Goal: Information Seeking & Learning: Learn about a topic

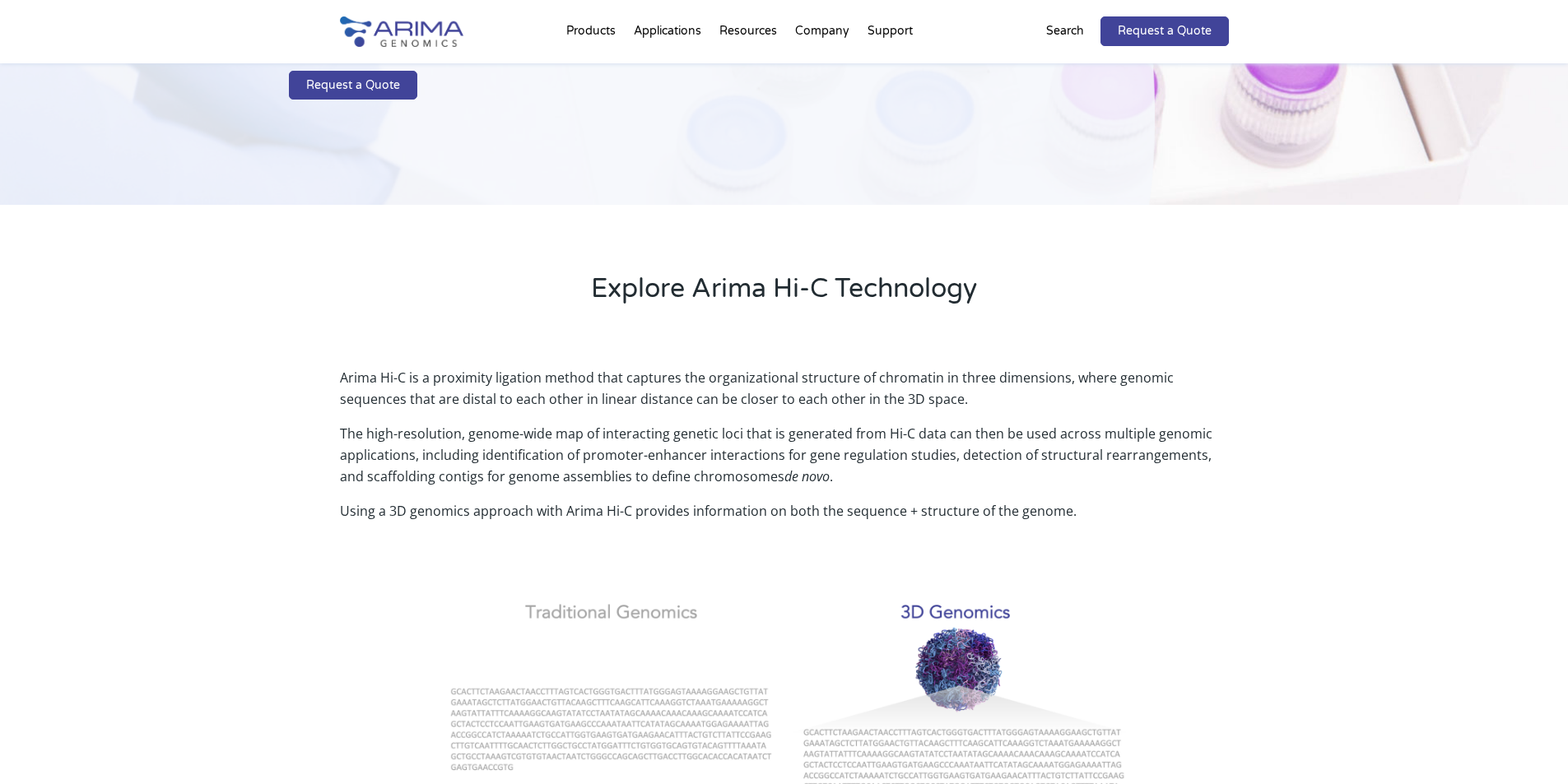
scroll to position [289, 0]
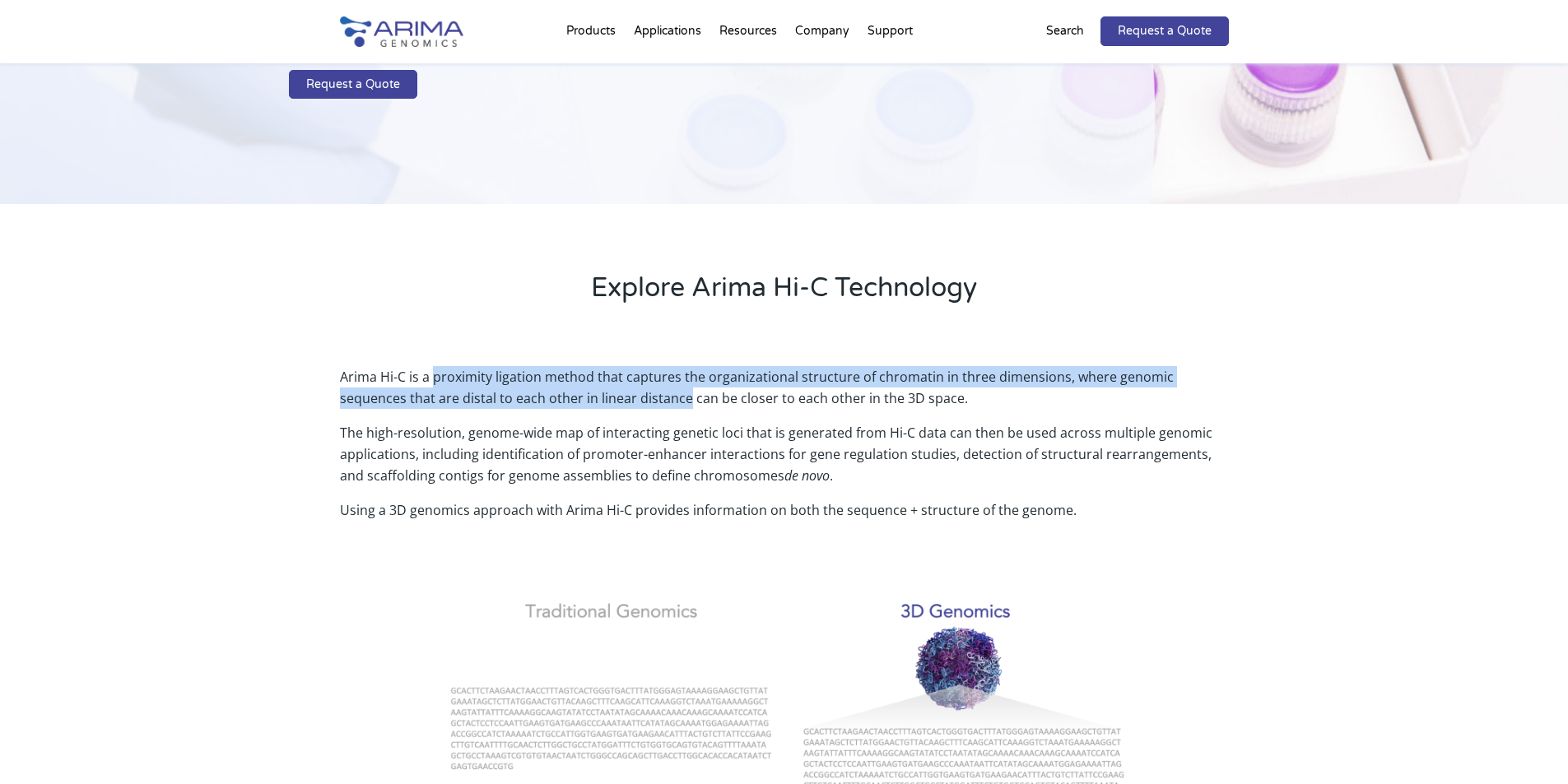
drag, startPoint x: 433, startPoint y: 373, endPoint x: 637, endPoint y: 417, distance: 208.7
click at [623, 411] on p "Arima Hi-C is a proximity ligation method that captures the organizational stru…" at bounding box center [784, 393] width 889 height 56
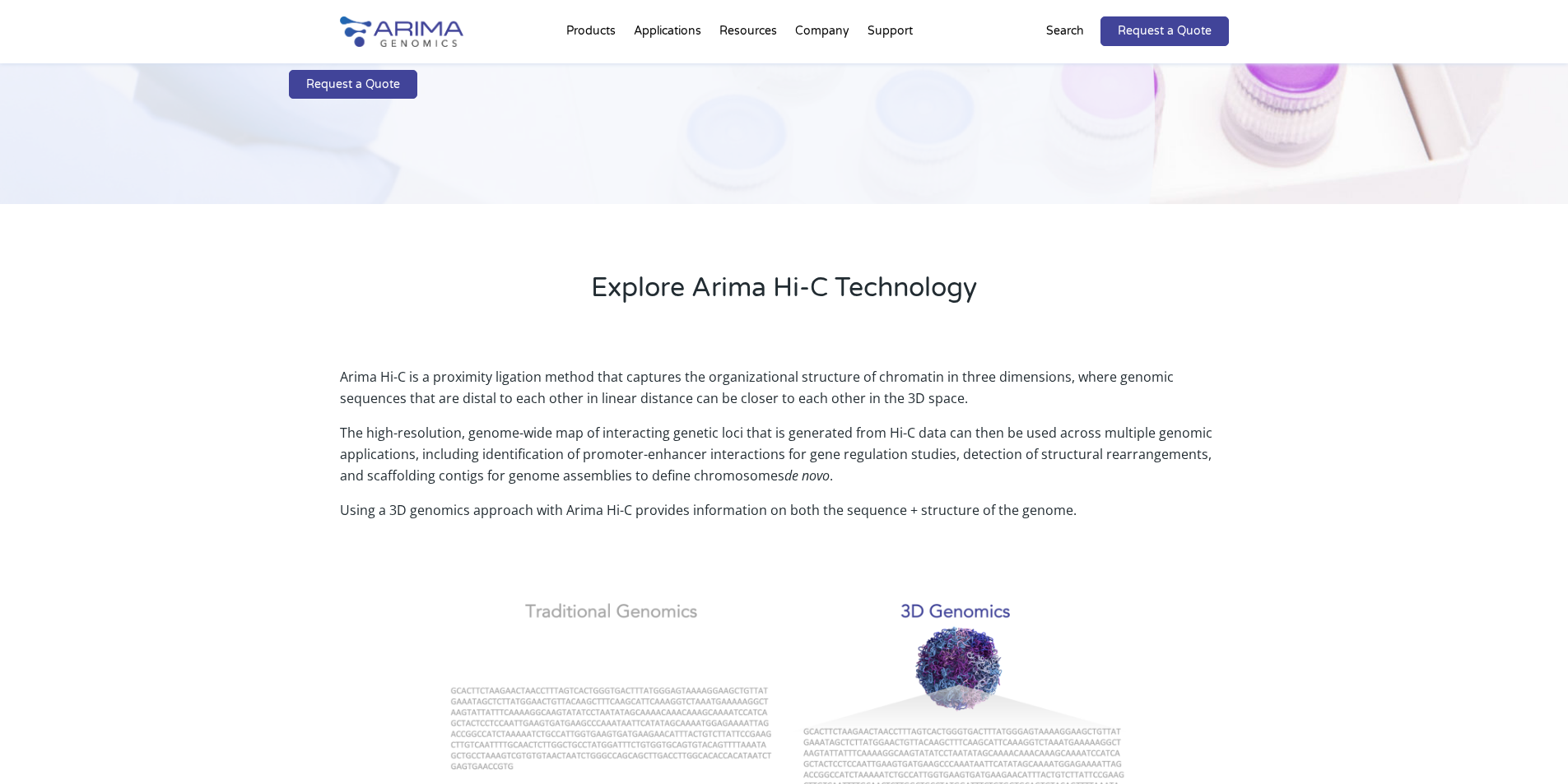
click at [665, 430] on p "The high-resolution, genome-wide map of interacting genetic loci that is genera…" at bounding box center [784, 461] width 889 height 78
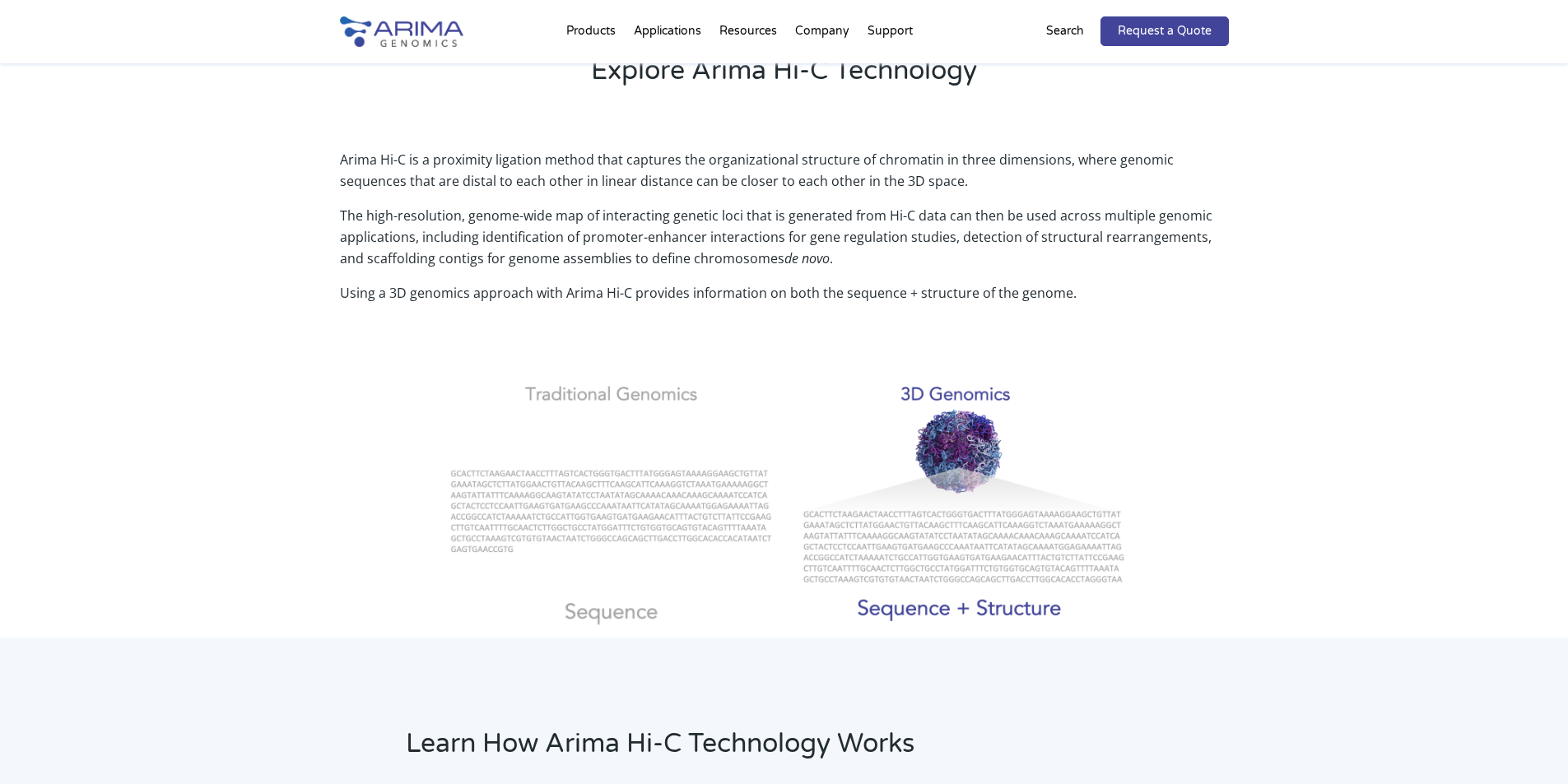
scroll to position [507, 0]
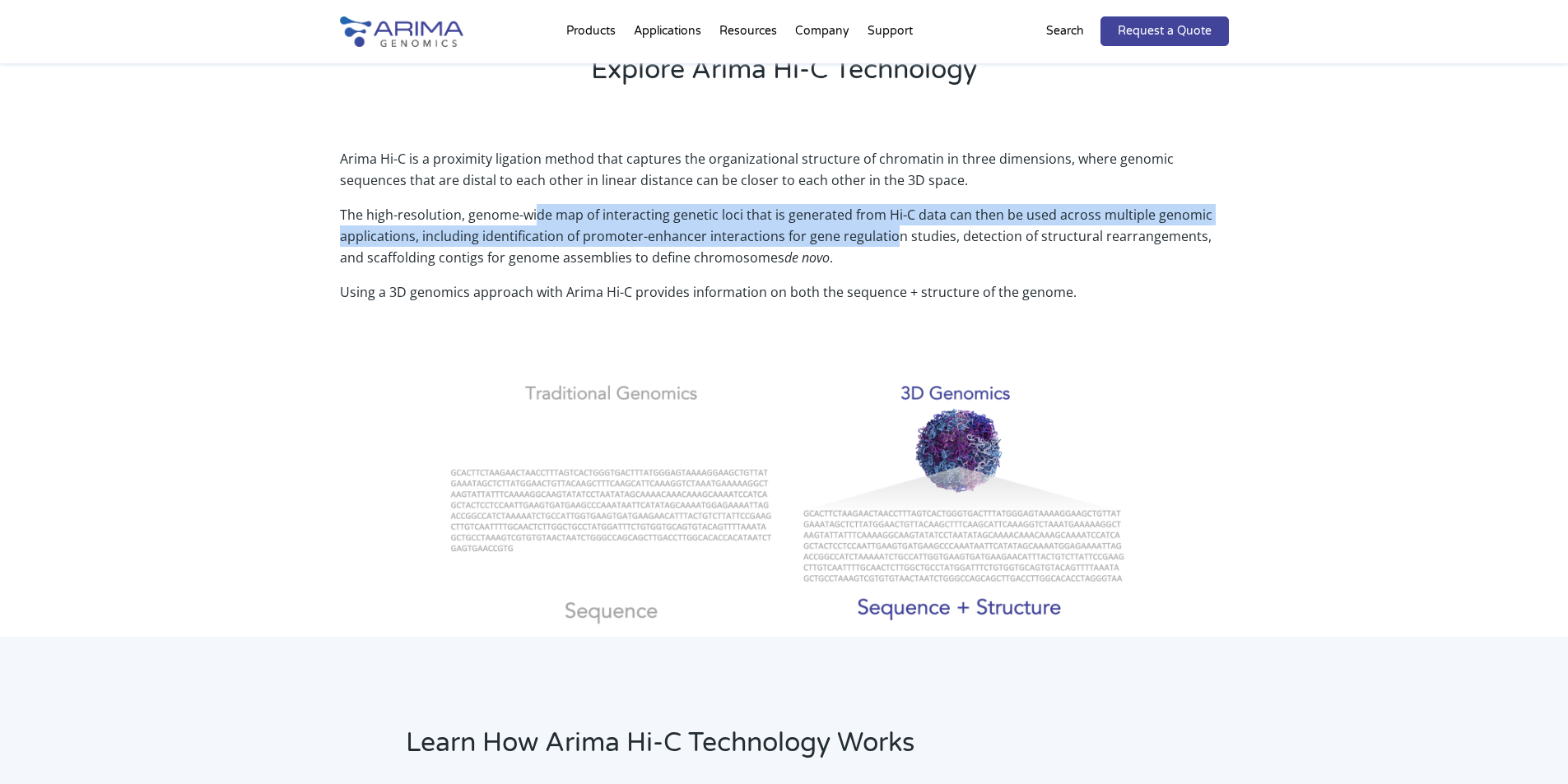
drag, startPoint x: 538, startPoint y: 212, endPoint x: 891, endPoint y: 233, distance: 353.6
click at [890, 233] on p "The high-resolution, genome-wide map of interacting genetic loci that is genera…" at bounding box center [784, 243] width 889 height 78
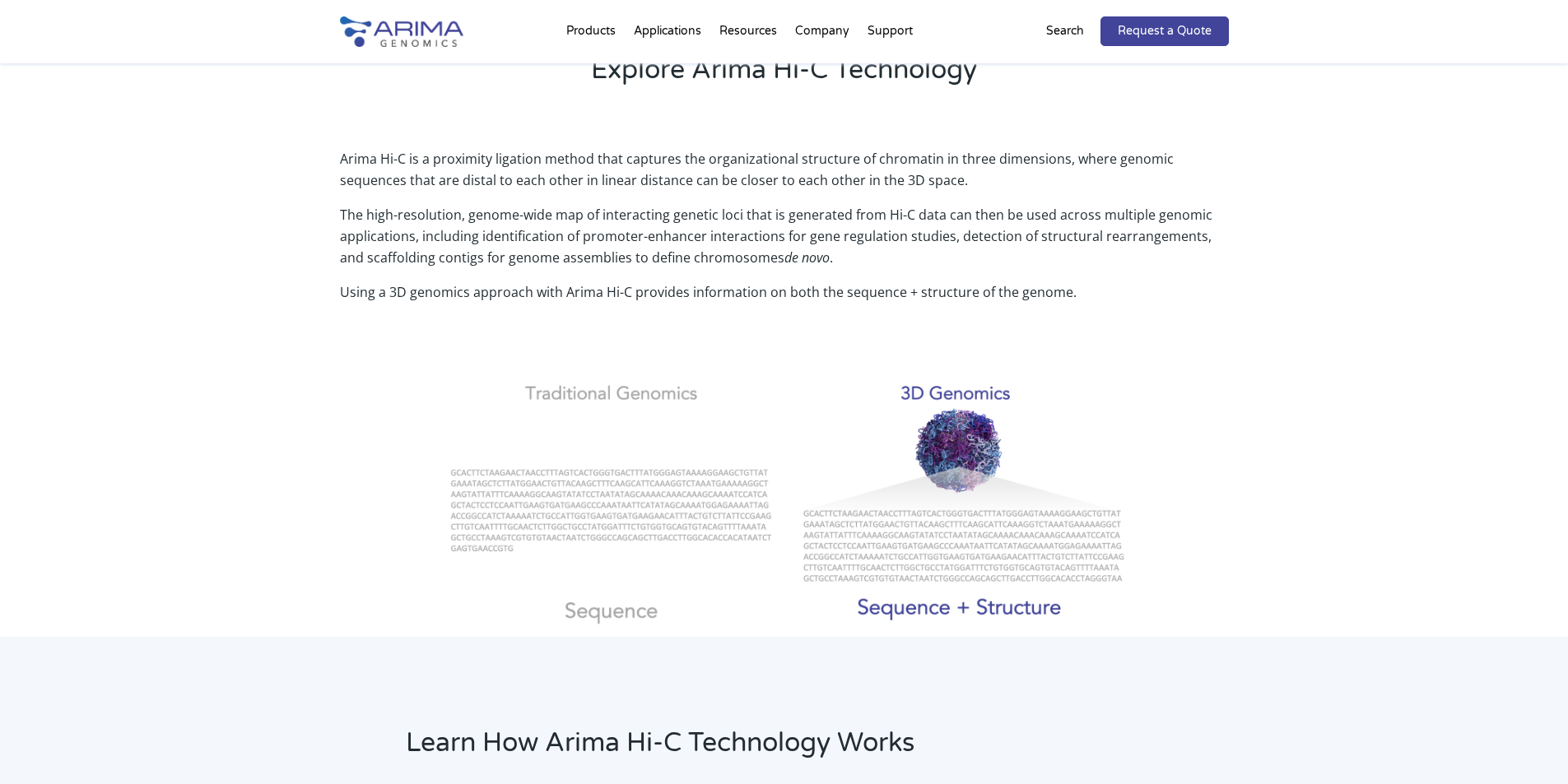
click at [967, 244] on p "The high-resolution, genome-wide map of interacting genetic loci that is genera…" at bounding box center [784, 243] width 889 height 78
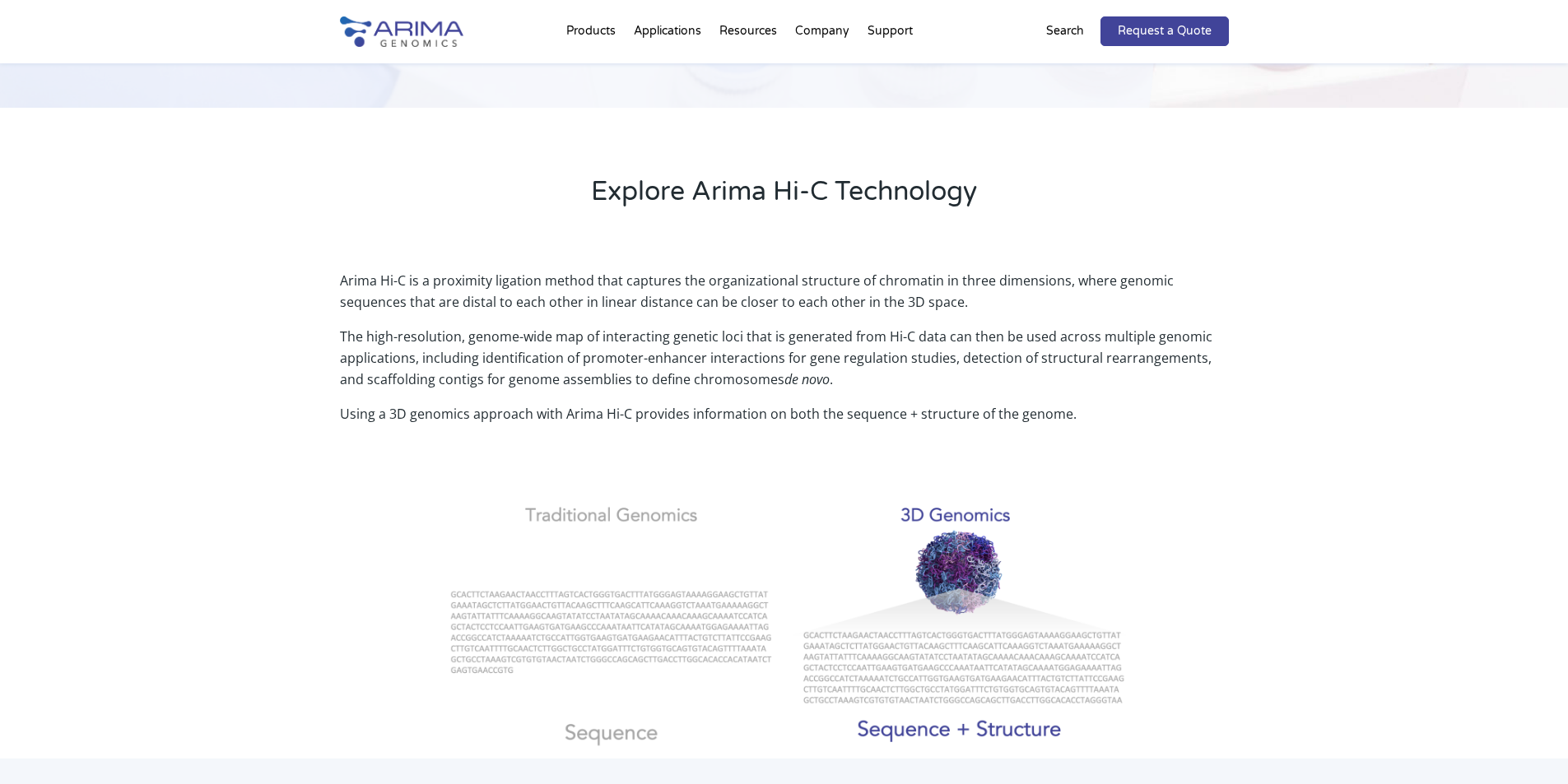
scroll to position [384, 0]
drag, startPoint x: 436, startPoint y: 391, endPoint x: 544, endPoint y: 383, distance: 108.3
click at [541, 380] on p "The high-resolution, genome-wide map of interacting genetic loci that is genera…" at bounding box center [784, 366] width 889 height 78
click at [558, 395] on p "The high-resolution, genome-wide map of interacting genetic loci that is genera…" at bounding box center [784, 366] width 889 height 78
drag, startPoint x: 581, startPoint y: 358, endPoint x: 775, endPoint y: 357, distance: 194.0
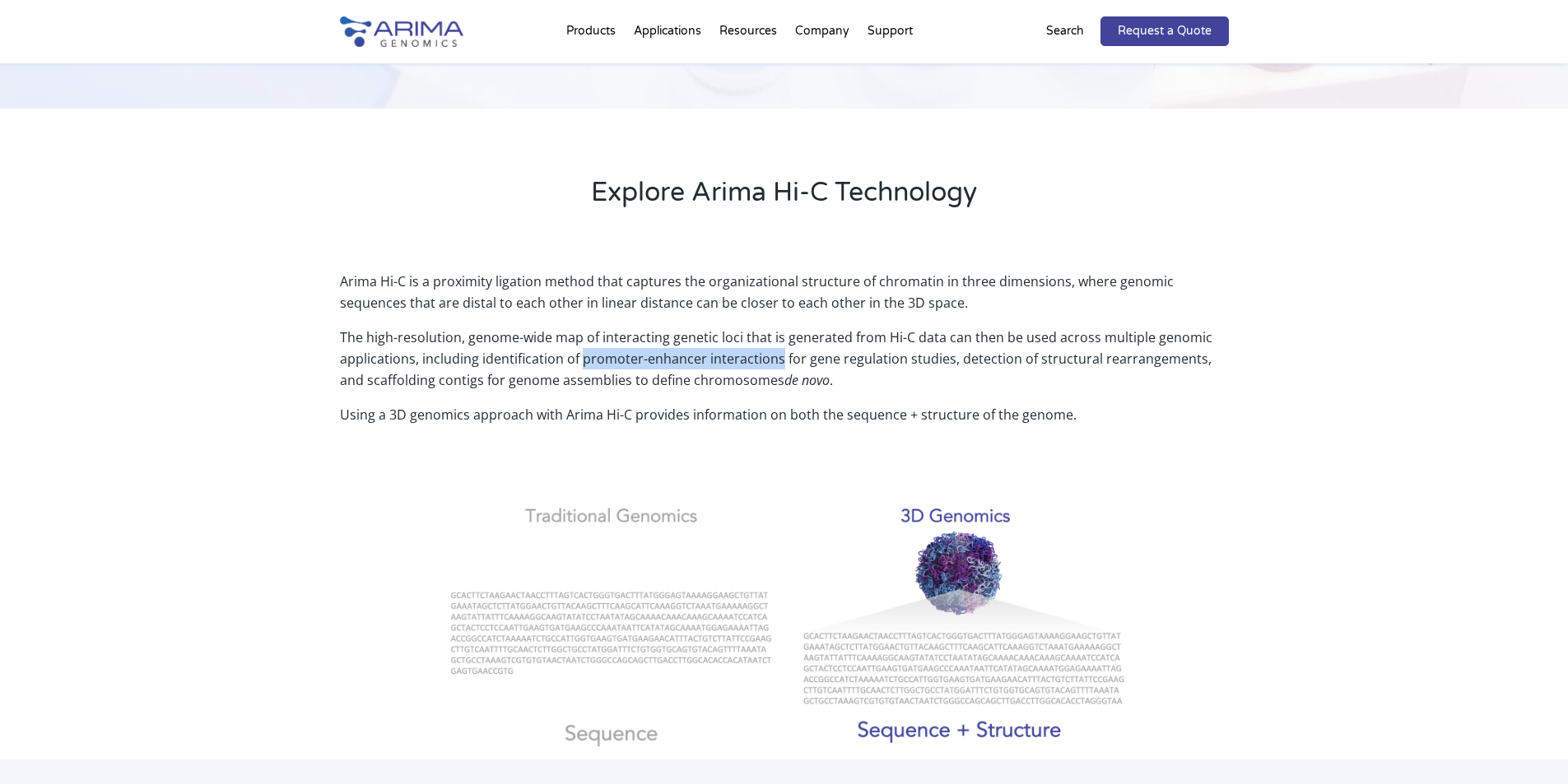
click at [775, 357] on p "The high-resolution, genome-wide map of interacting genetic loci that is genera…" at bounding box center [784, 366] width 889 height 78
click at [780, 406] on p "Using a 3D genomics approach with Arima Hi-C provides information on both the s…" at bounding box center [784, 414] width 889 height 21
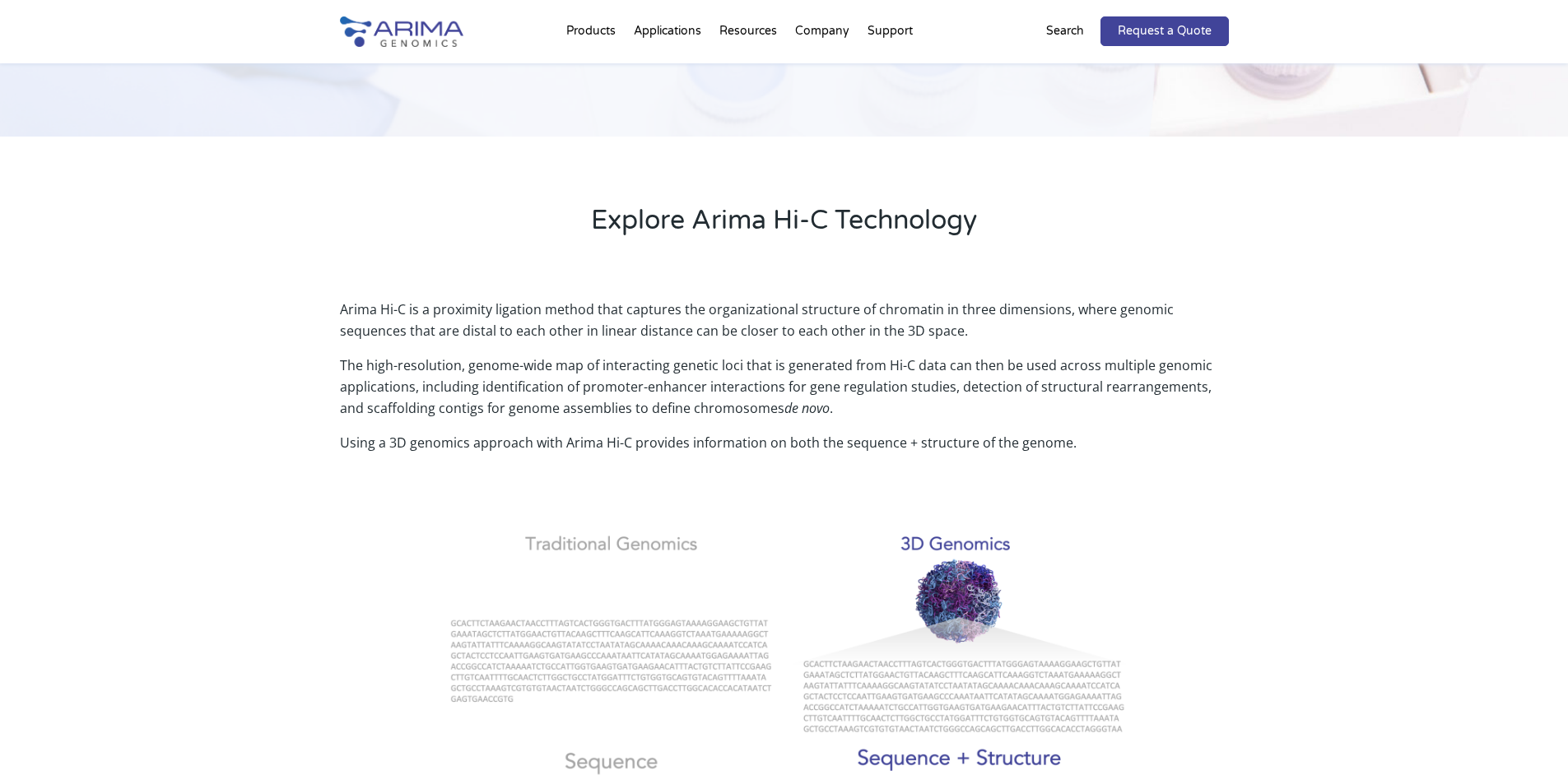
scroll to position [333, 0]
